Goal: Task Accomplishment & Management: Manage account settings

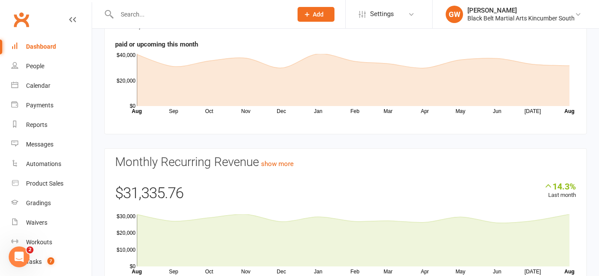
click at [169, 17] on input "text" at bounding box center [200, 14] width 172 height 12
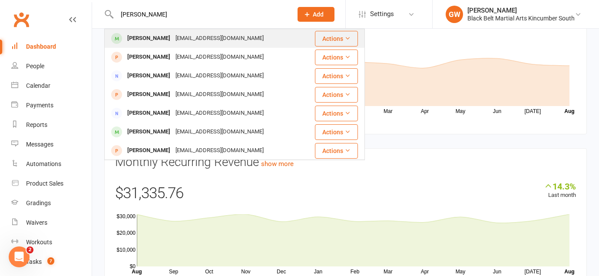
type input "[PERSON_NAME]"
click at [173, 39] on div "[EMAIL_ADDRESS][DOMAIN_NAME]" at bounding box center [219, 38] width 93 height 13
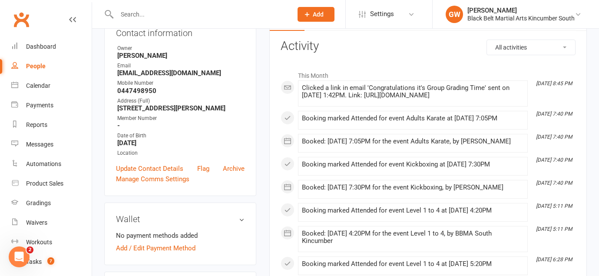
scroll to position [115, 0]
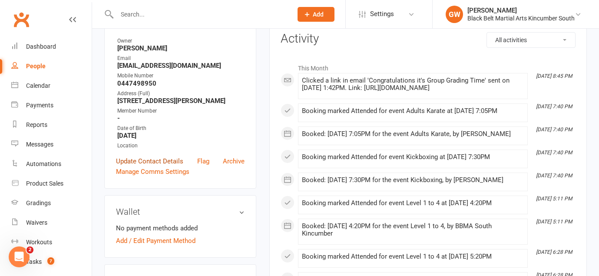
click at [150, 166] on link "Update Contact Details" at bounding box center [149, 161] width 67 height 10
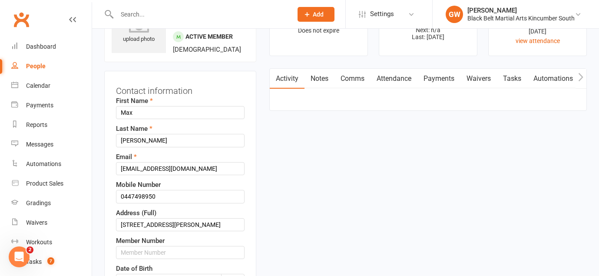
scroll to position [41, 0]
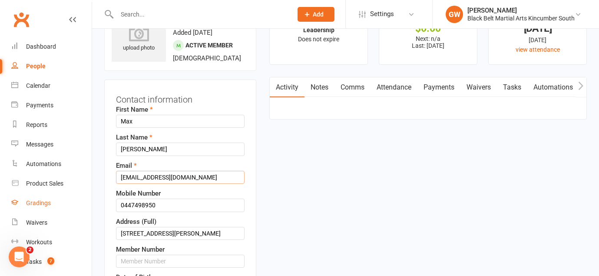
drag, startPoint x: 194, startPoint y: 197, endPoint x: 66, endPoint y: 196, distance: 127.6
paste input "[EMAIL_ADDRESS][DOMAIN_NAME]"
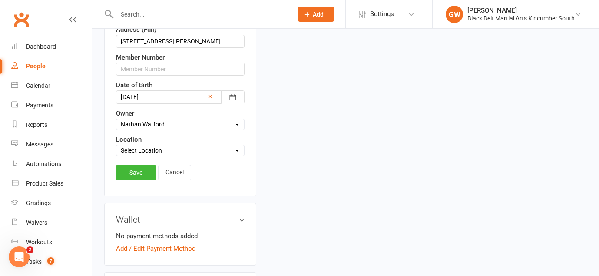
scroll to position [235, 0]
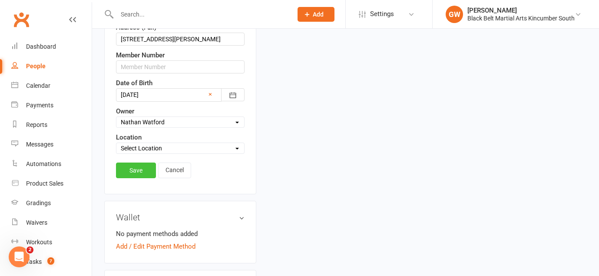
type input "[EMAIL_ADDRESS][DOMAIN_NAME]"
click at [145, 178] on link "Save" at bounding box center [136, 170] width 40 height 16
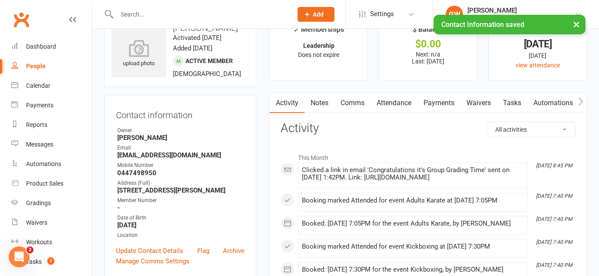
scroll to position [0, 0]
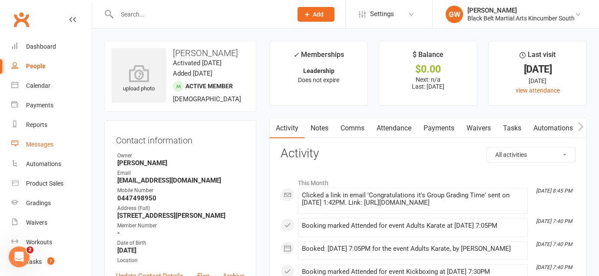
click at [38, 148] on link "Messages" at bounding box center [51, 145] width 80 height 20
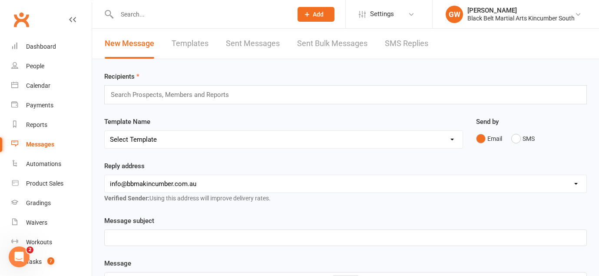
click at [414, 39] on link "SMS Replies" at bounding box center [406, 44] width 43 height 30
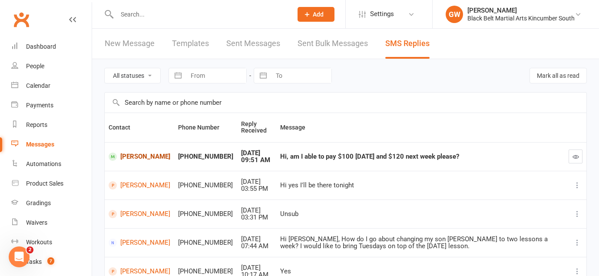
click at [132, 153] on link "[PERSON_NAME]" at bounding box center [140, 156] width 62 height 8
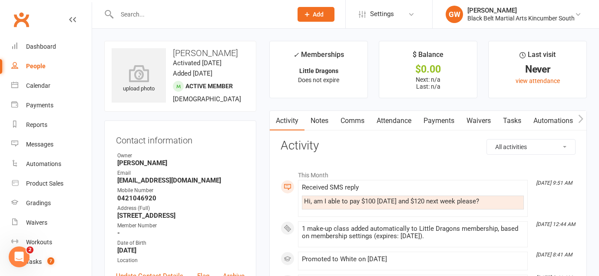
click at [225, 10] on input "text" at bounding box center [200, 14] width 172 height 12
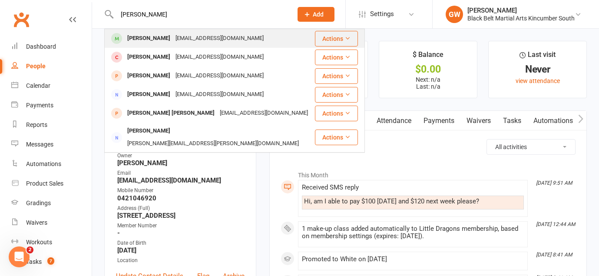
type input "[PERSON_NAME]"
click at [205, 36] on div "[EMAIL_ADDRESS][DOMAIN_NAME]" at bounding box center [219, 38] width 93 height 13
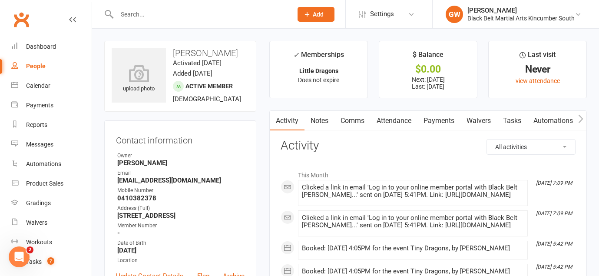
click at [432, 121] on link "Payments" at bounding box center [438, 121] width 43 height 20
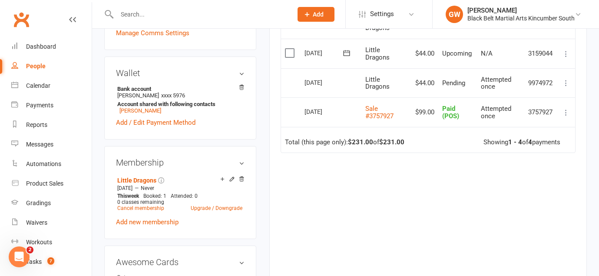
scroll to position [257, 0]
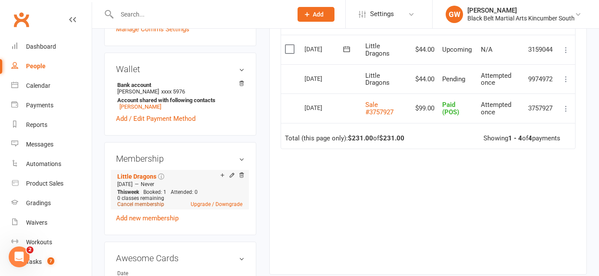
click at [152, 203] on link "Cancel membership" at bounding box center [140, 204] width 47 height 6
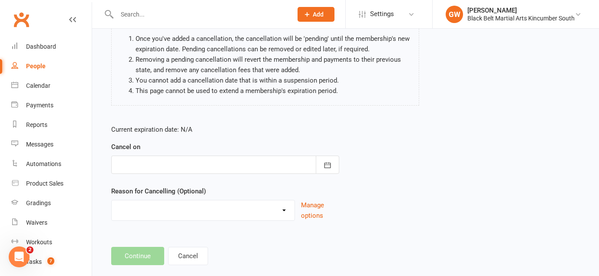
scroll to position [99, 0]
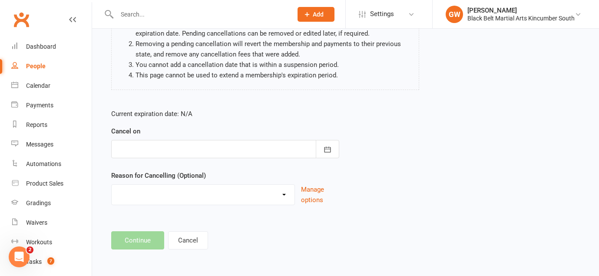
click at [256, 155] on div at bounding box center [225, 149] width 228 height 18
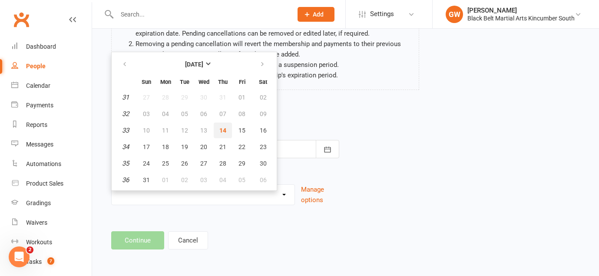
click at [226, 135] on button "14" at bounding box center [223, 130] width 18 height 16
type input "[DATE]"
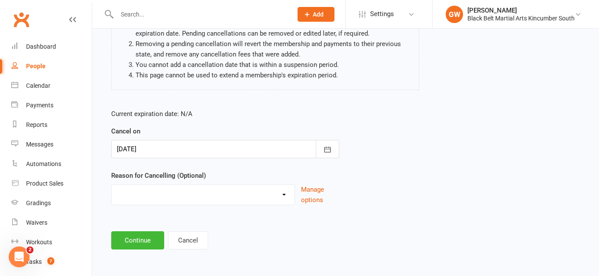
click at [198, 190] on select "Financial Hold Holiday Injury LOI other sport Soccer Uncontactable Upgrade Othe…" at bounding box center [203, 192] width 183 height 17
select select "9"
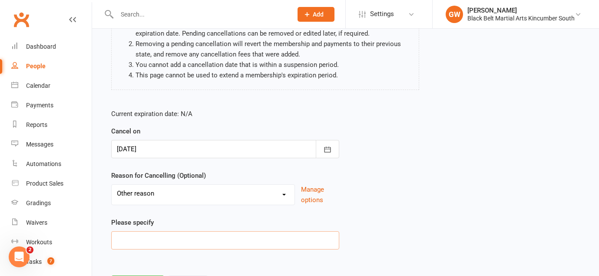
click at [194, 245] on input at bounding box center [225, 240] width 228 height 18
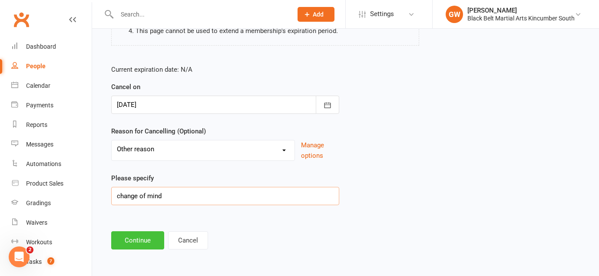
type input "change of mind"
click at [141, 240] on button "Continue" at bounding box center [137, 240] width 53 height 18
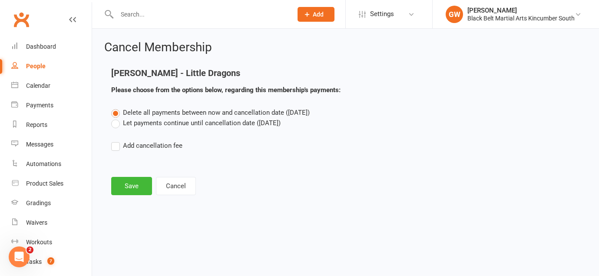
scroll to position [0, 0]
click at [138, 188] on button "Save" at bounding box center [131, 186] width 41 height 18
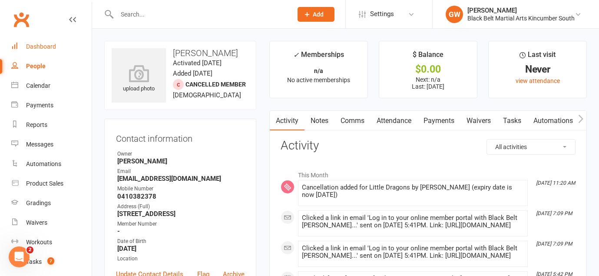
click at [45, 46] on div "Dashboard" at bounding box center [41, 46] width 30 height 7
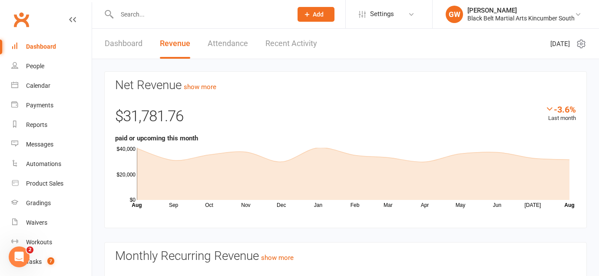
click at [294, 47] on link "Recent Activity" at bounding box center [291, 44] width 52 height 30
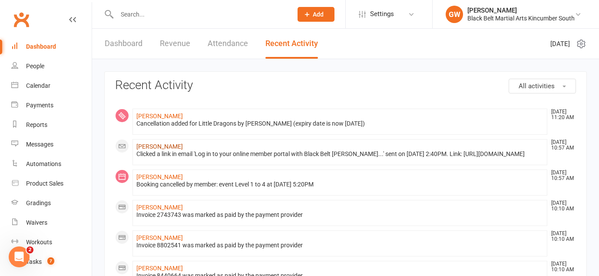
click at [165, 145] on link "[PERSON_NAME]" at bounding box center [159, 146] width 46 height 7
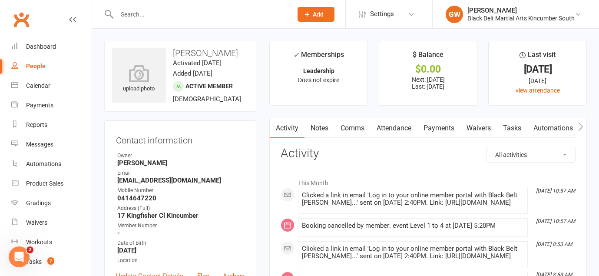
click at [436, 135] on link "Payments" at bounding box center [438, 128] width 43 height 20
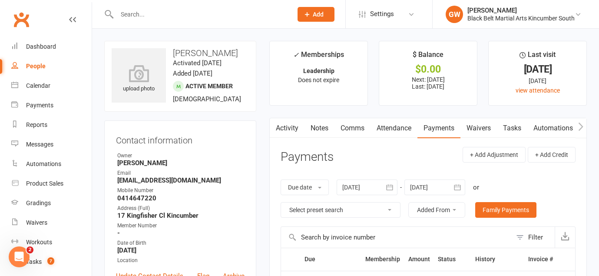
click at [288, 129] on link "Activity" at bounding box center [287, 128] width 35 height 20
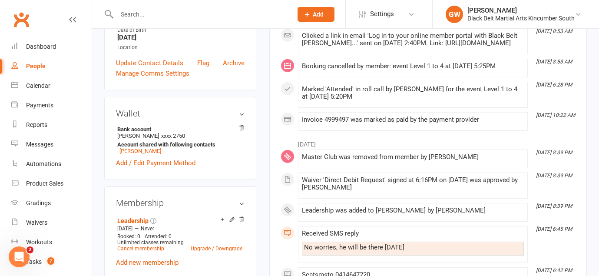
scroll to position [218, 0]
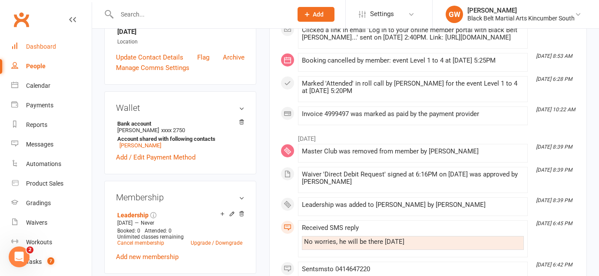
click at [54, 45] on div "Dashboard" at bounding box center [41, 46] width 30 height 7
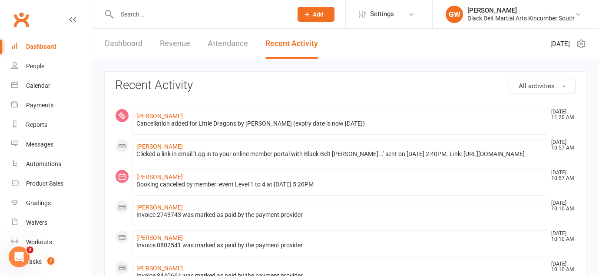
click at [130, 42] on link "Dashboard" at bounding box center [124, 44] width 38 height 30
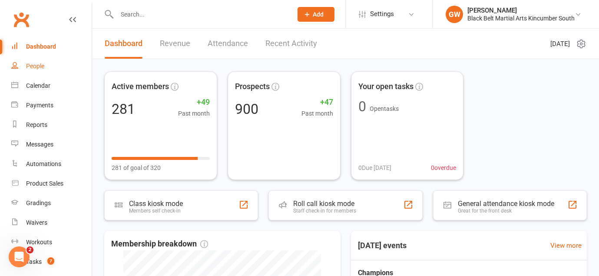
click at [42, 65] on div "People" at bounding box center [35, 66] width 18 height 7
